Goal: Task Accomplishment & Management: Manage account settings

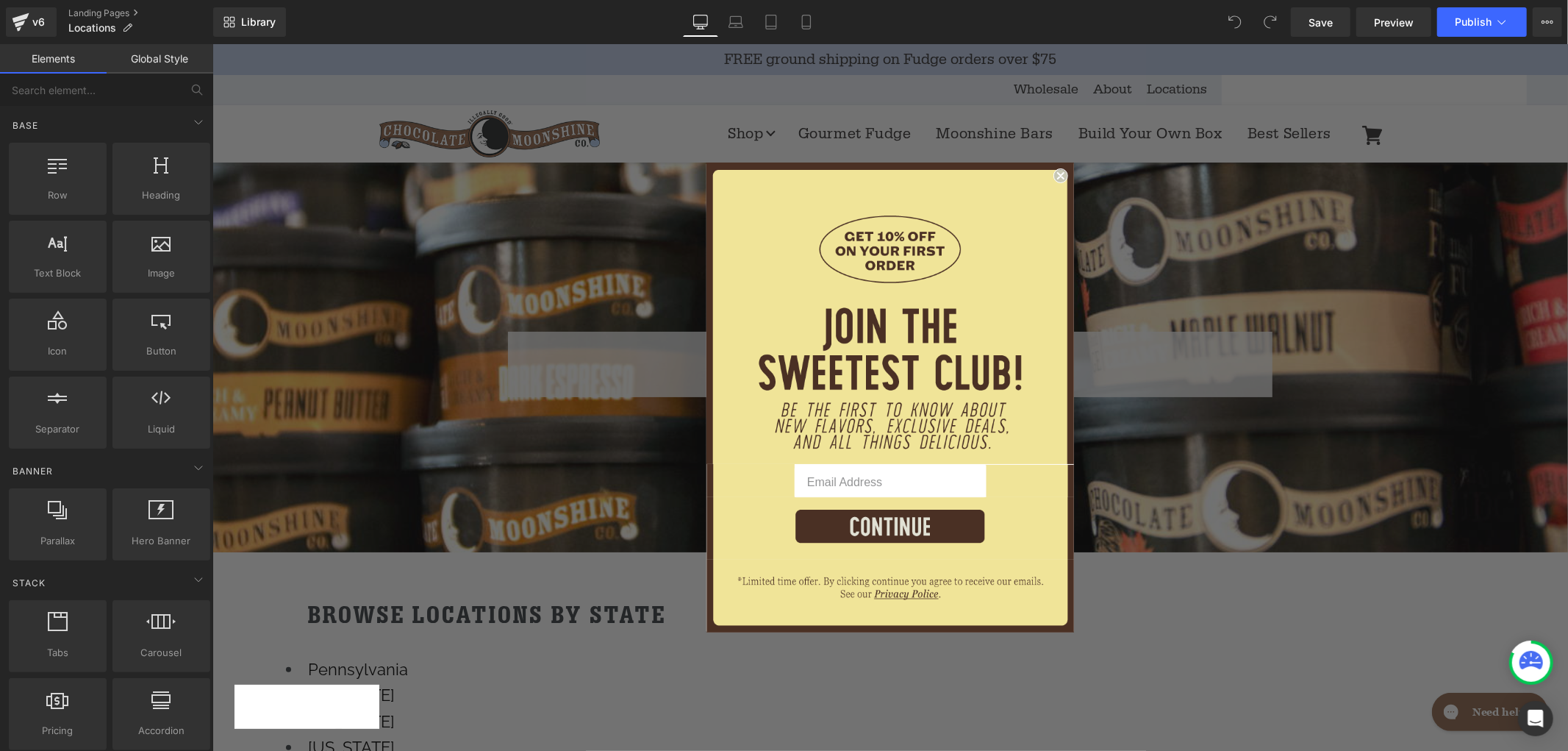
click at [1057, 173] on circle "Close dialog" at bounding box center [1060, 174] width 14 height 14
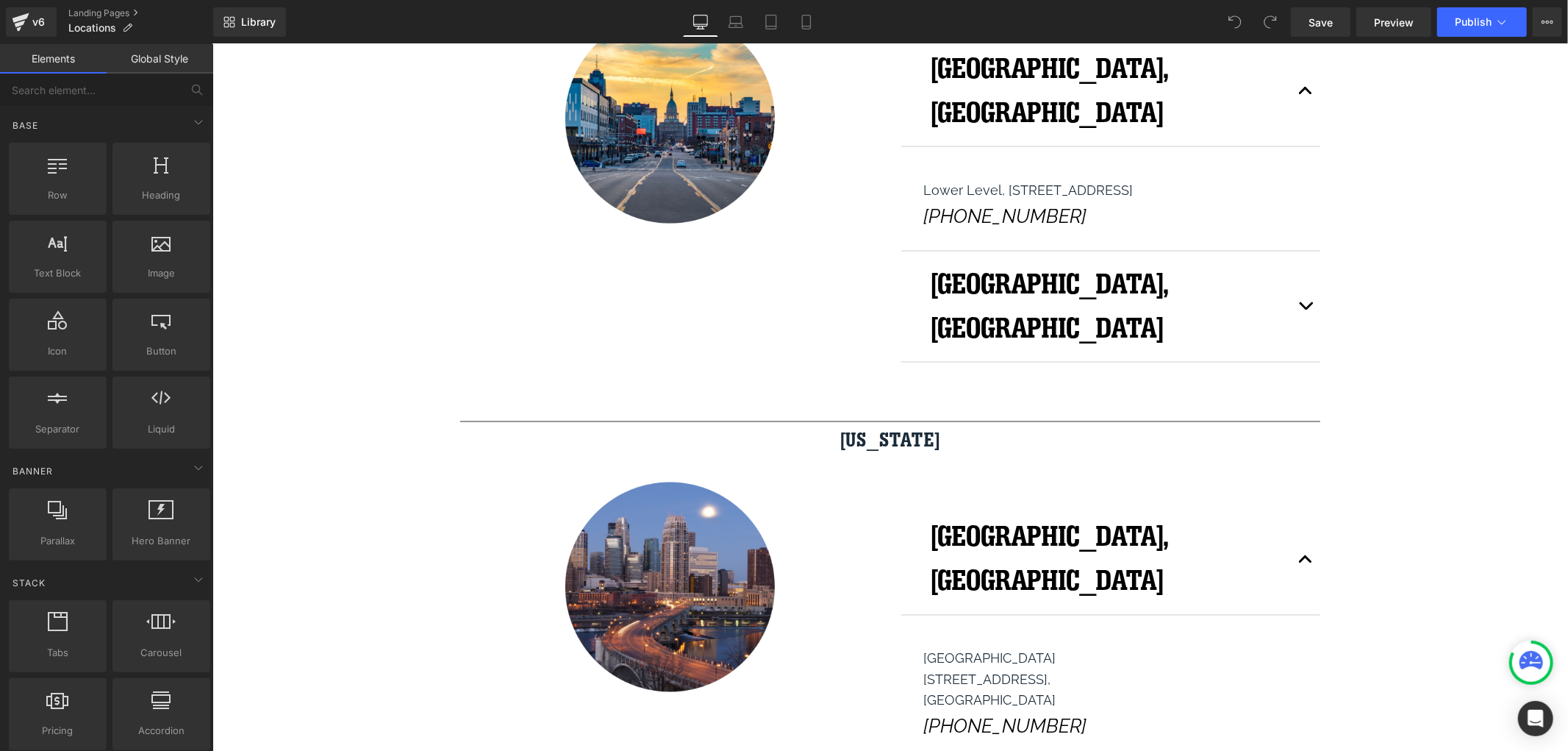
scroll to position [1961, 0]
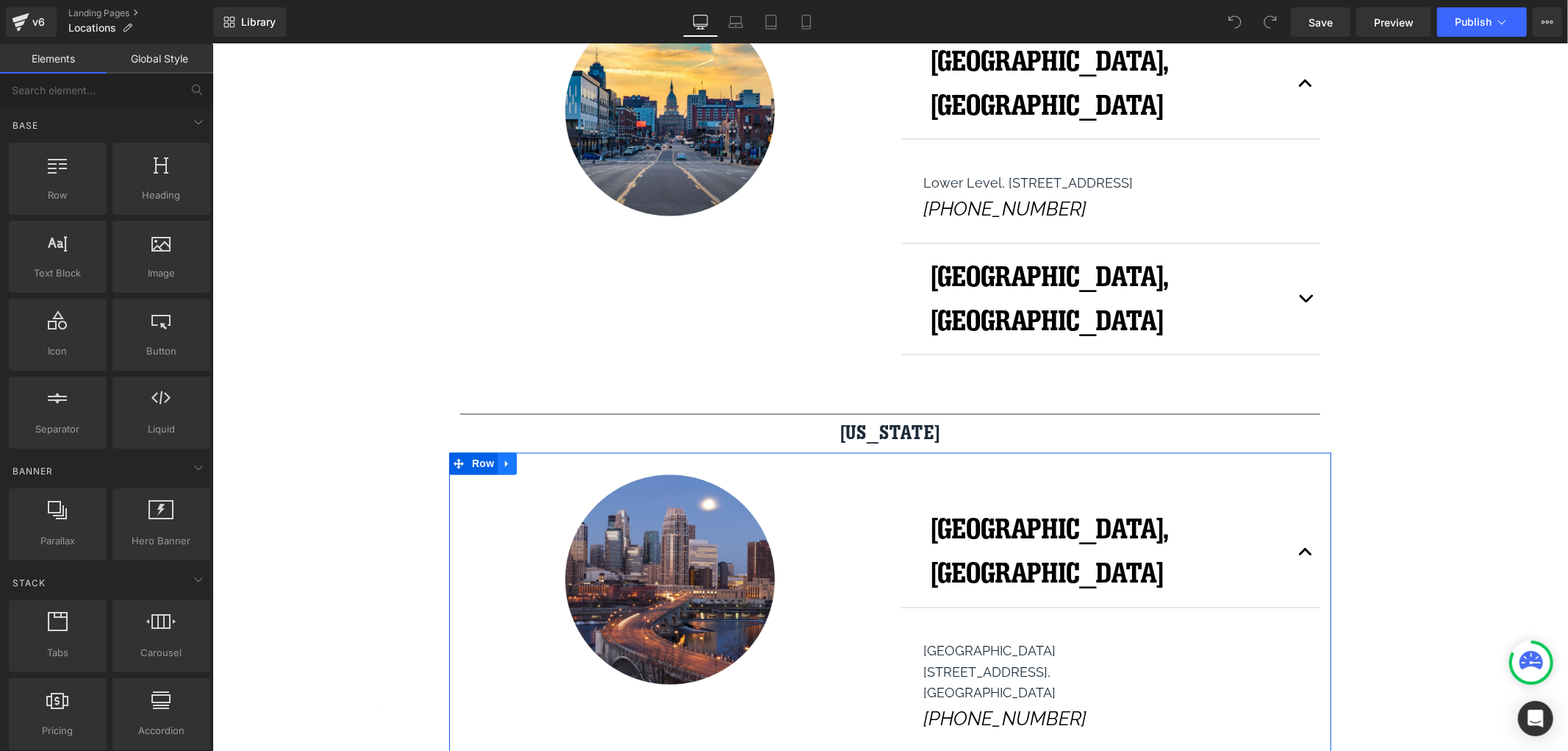
click at [501, 457] on icon "Main content" at bounding box center [506, 463] width 10 height 11
click at [541, 458] on icon "Main content" at bounding box center [544, 463] width 10 height 10
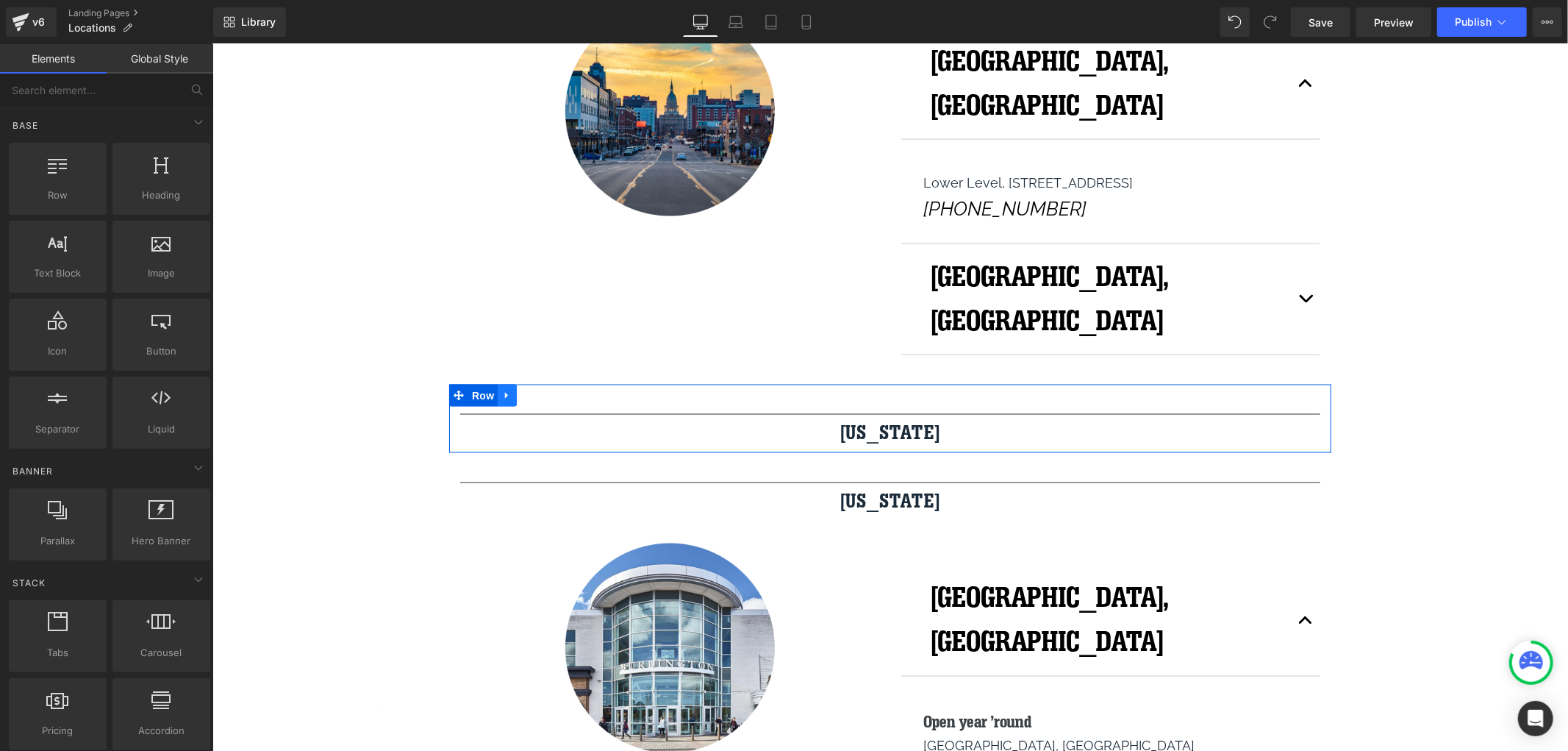
click at [504, 384] on link "Main content" at bounding box center [506, 395] width 19 height 22
click at [541, 384] on link "Main content" at bounding box center [544, 395] width 19 height 22
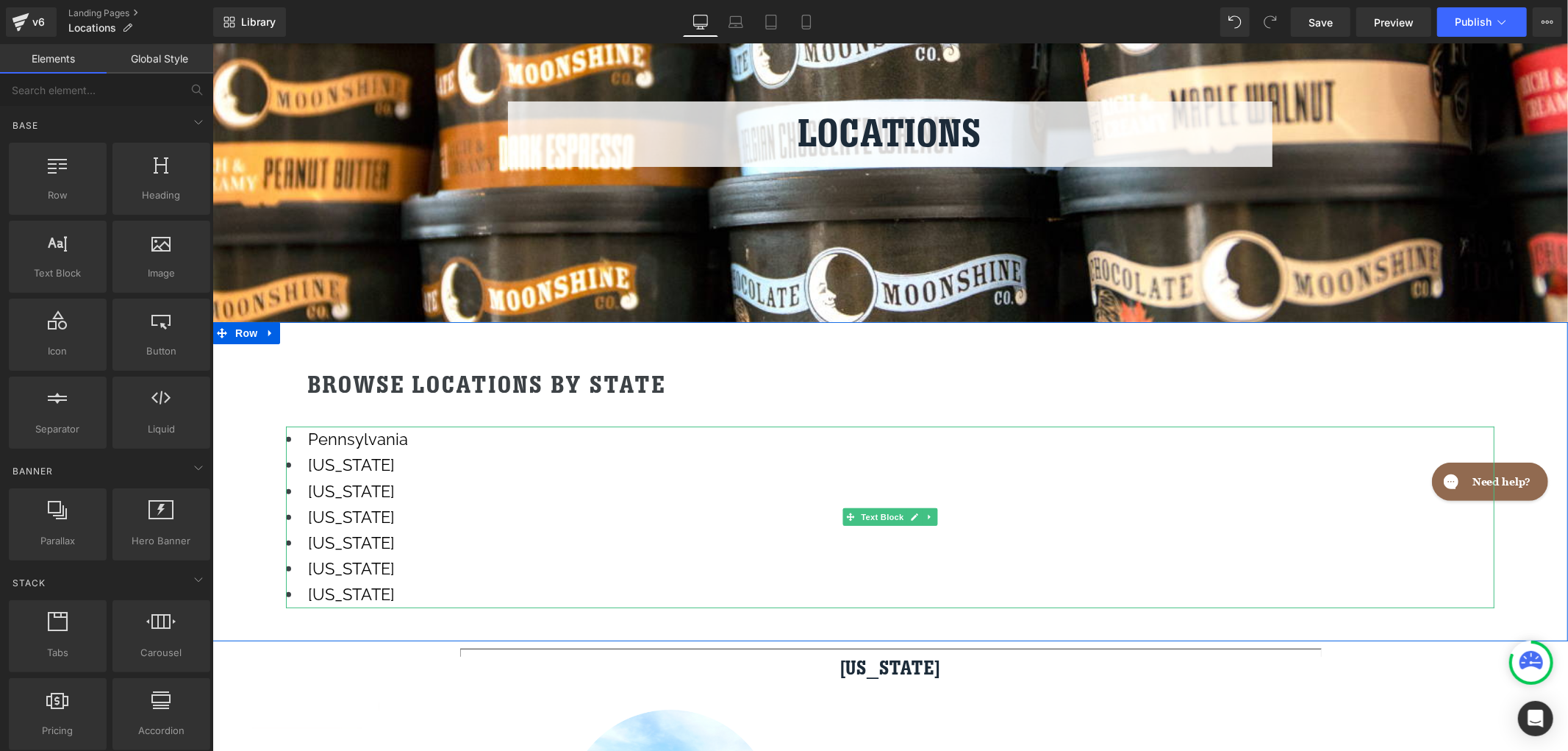
scroll to position [245, 0]
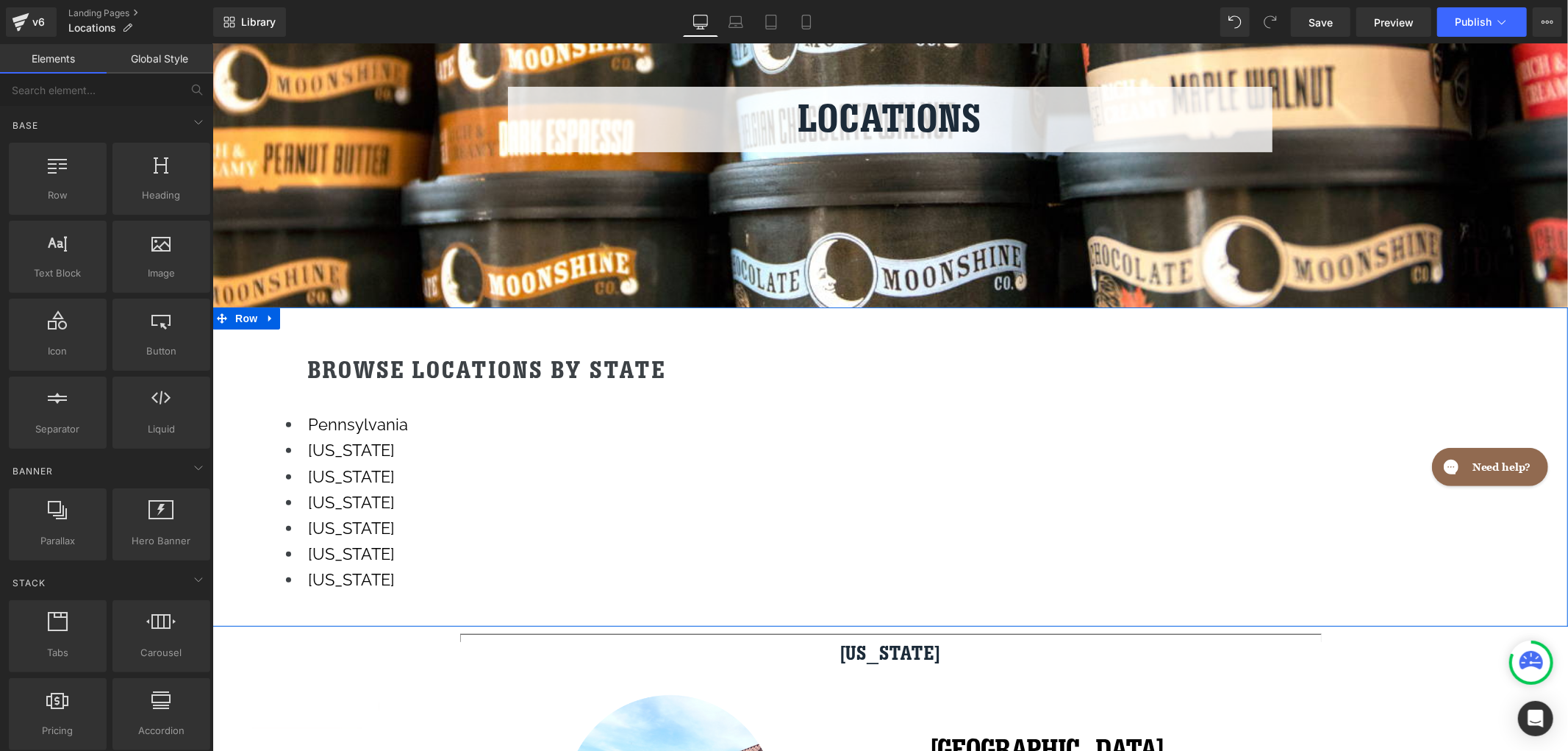
click at [356, 524] on span "[US_STATE]" at bounding box center [350, 527] width 87 height 19
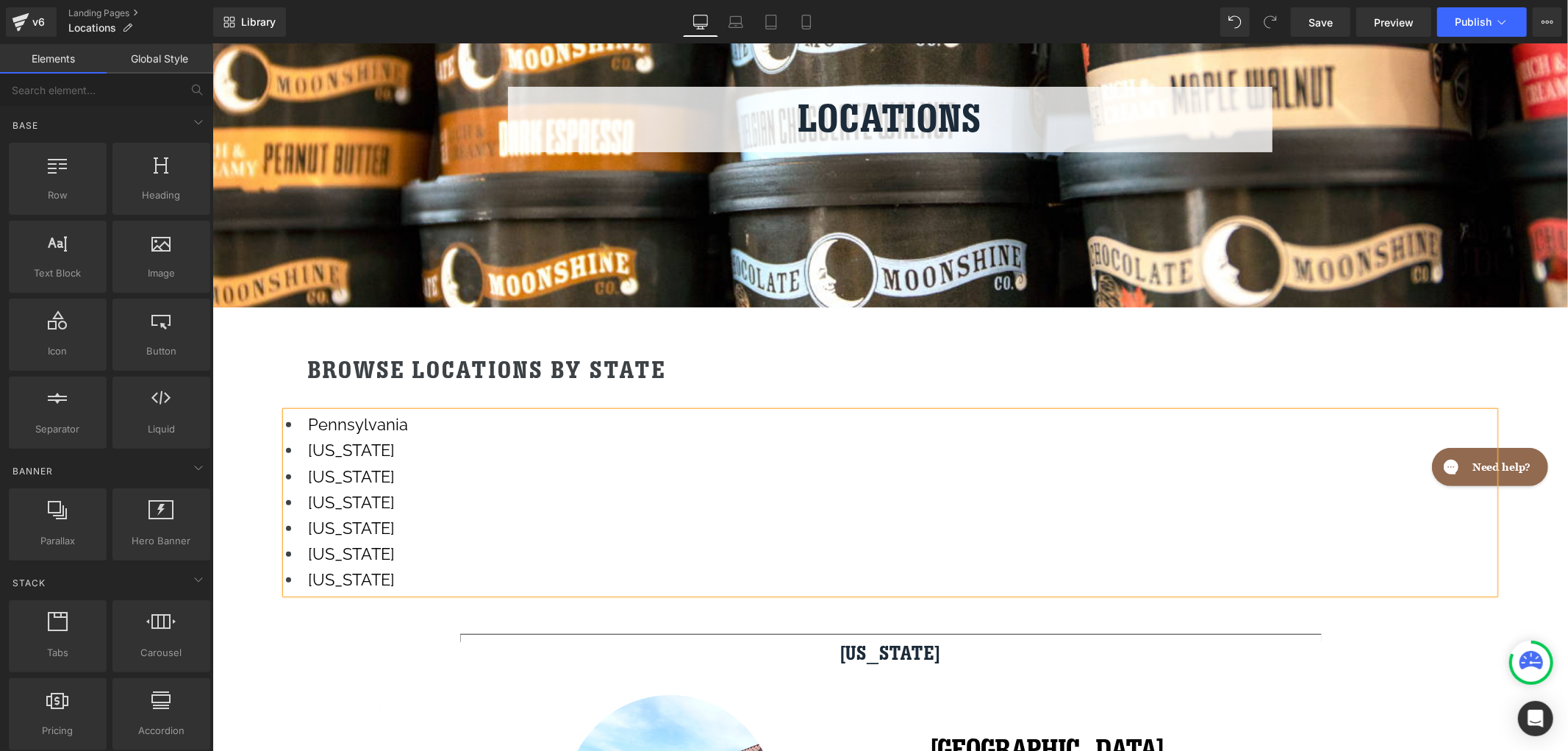
click at [356, 524] on span "[US_STATE]" at bounding box center [350, 527] width 87 height 19
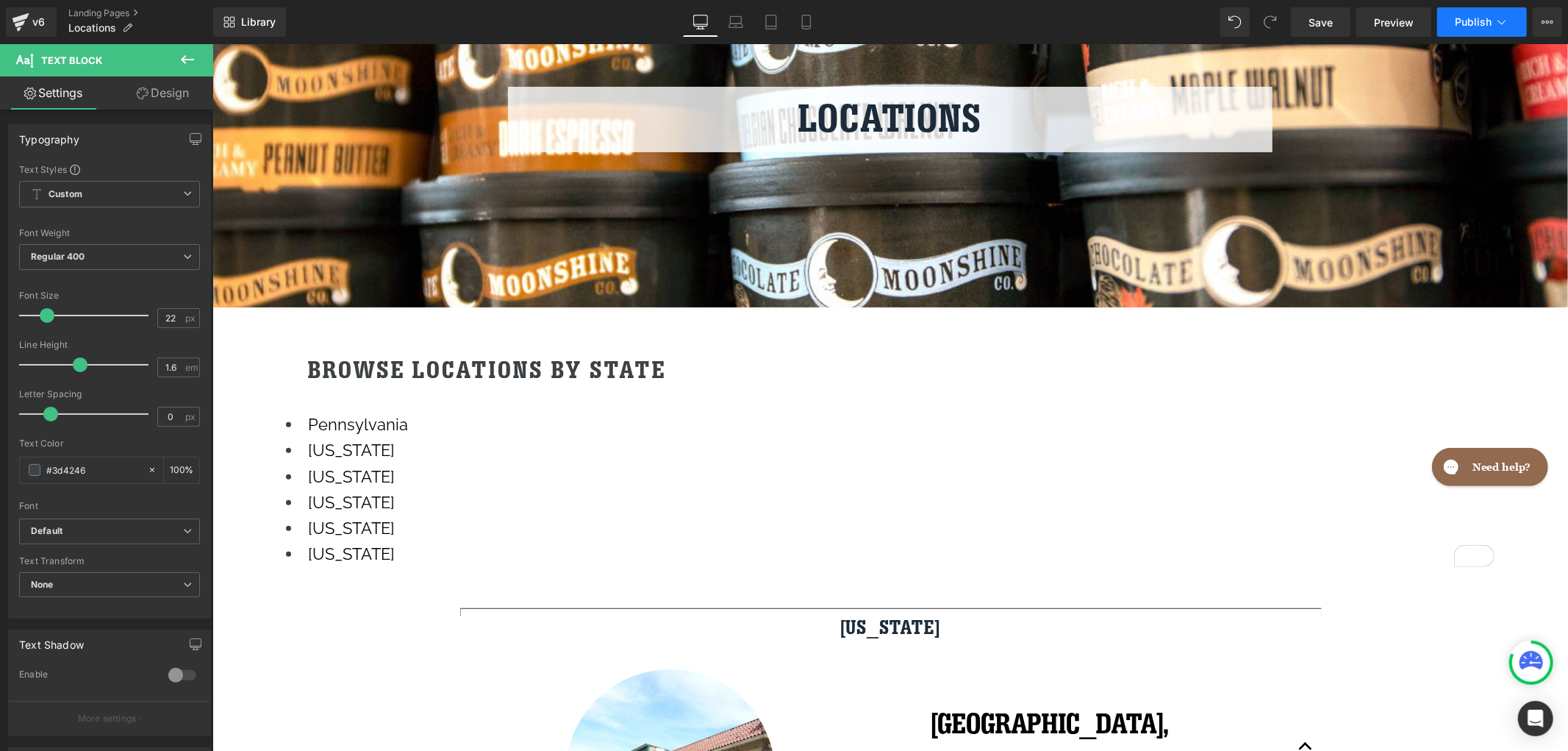
click at [1474, 17] on span "Publish" at bounding box center [1473, 22] width 37 height 12
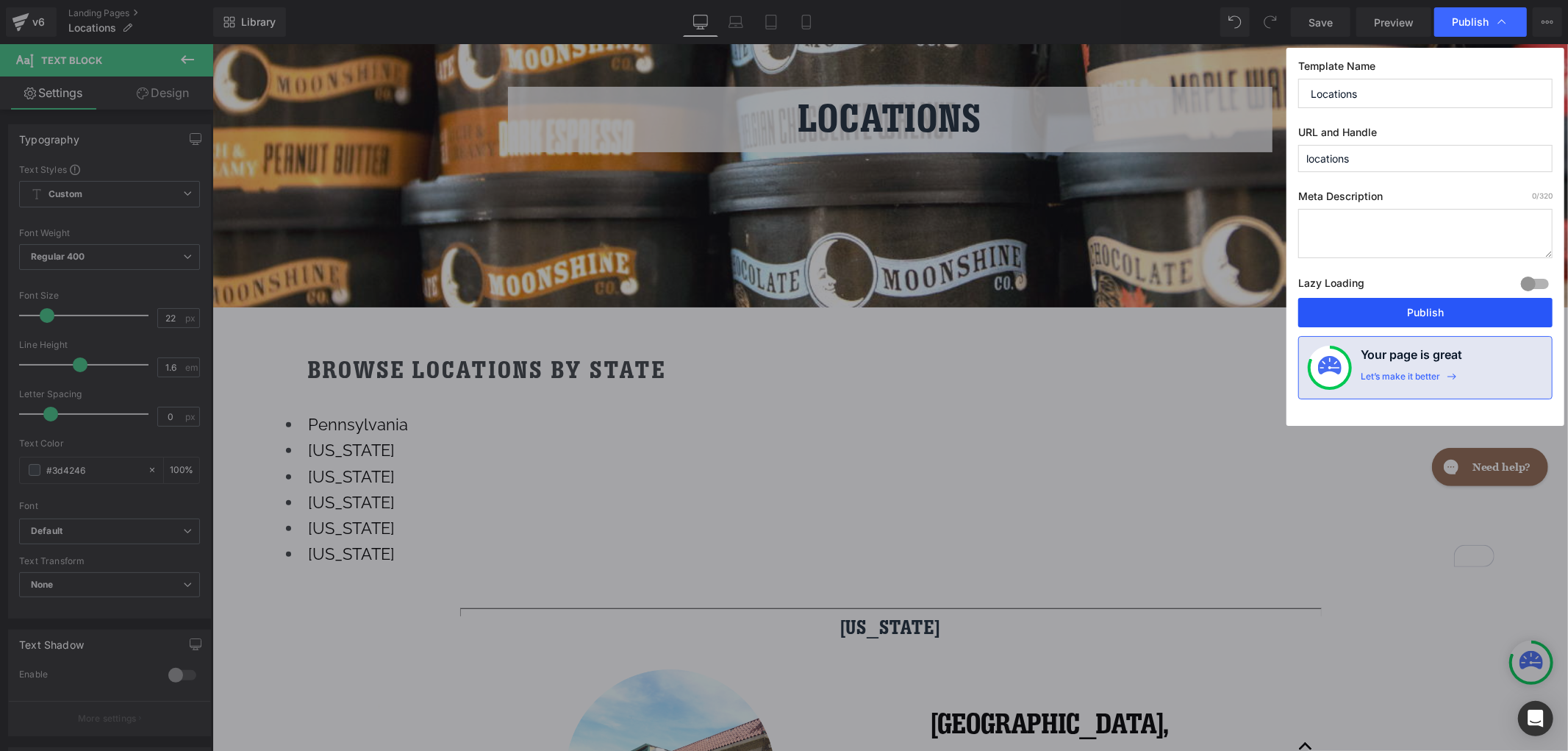
click at [1401, 308] on button "Publish" at bounding box center [1425, 312] width 254 height 29
